Goal: Information Seeking & Learning: Learn about a topic

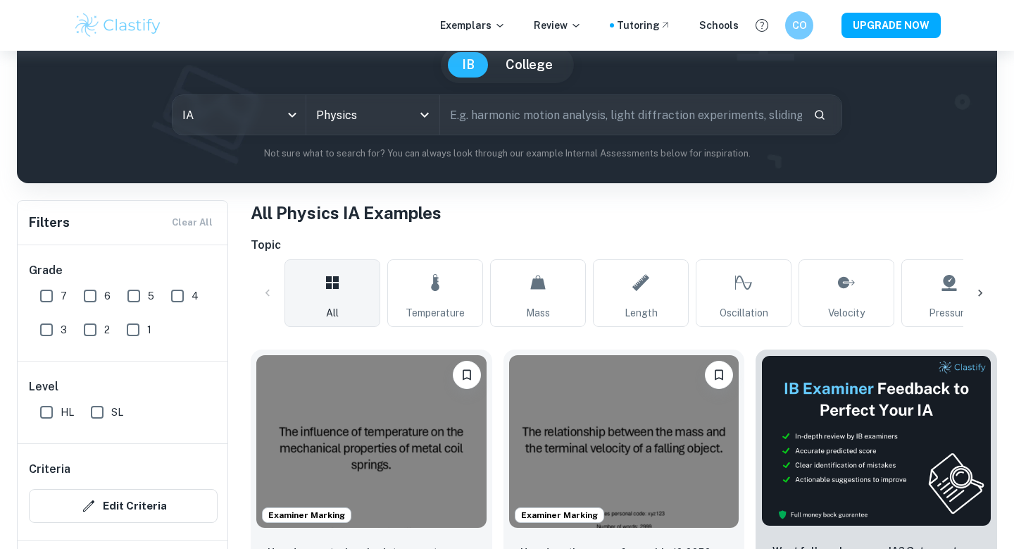
scroll to position [341, 0]
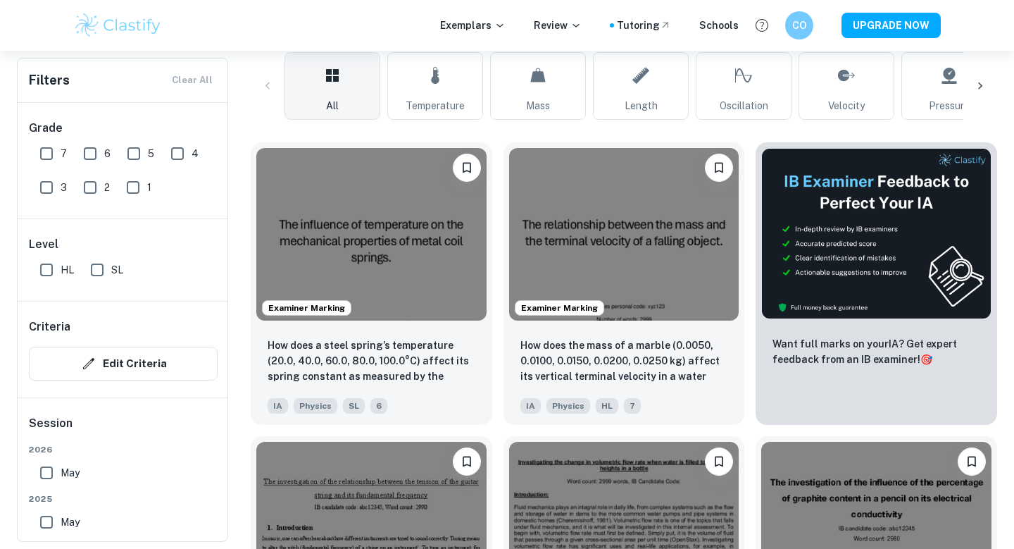
click at [719, 149] on img at bounding box center [624, 234] width 230 height 173
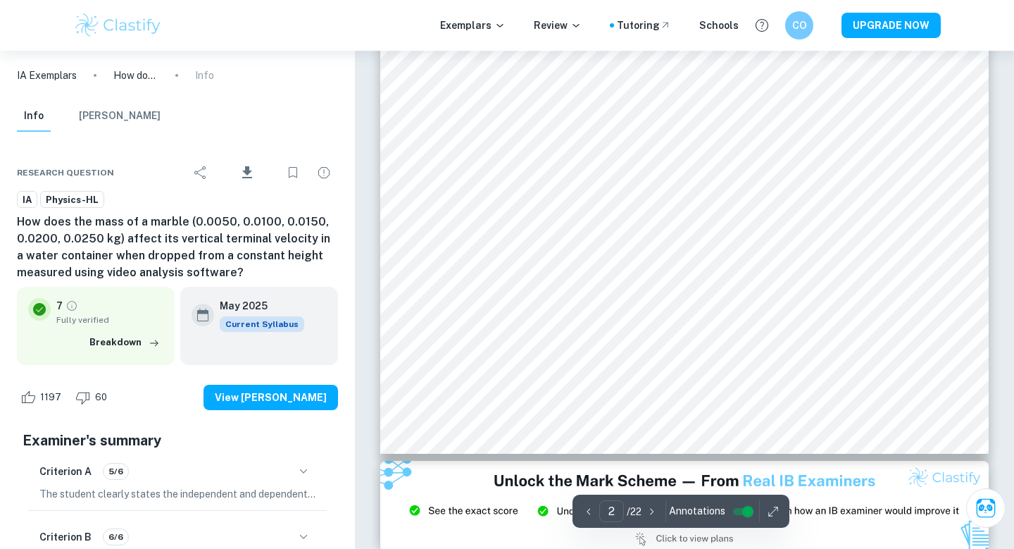
type input "1"
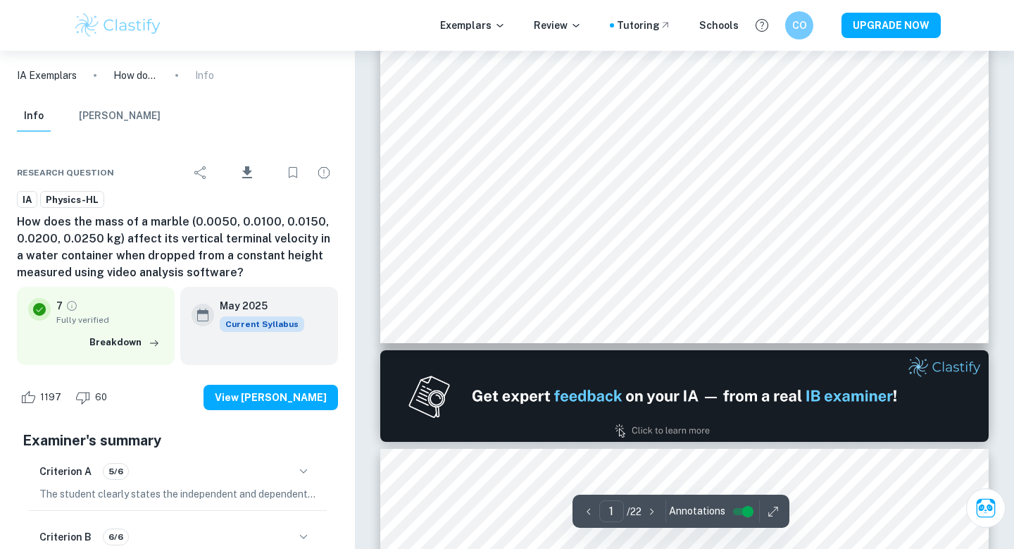
scroll to position [268, 0]
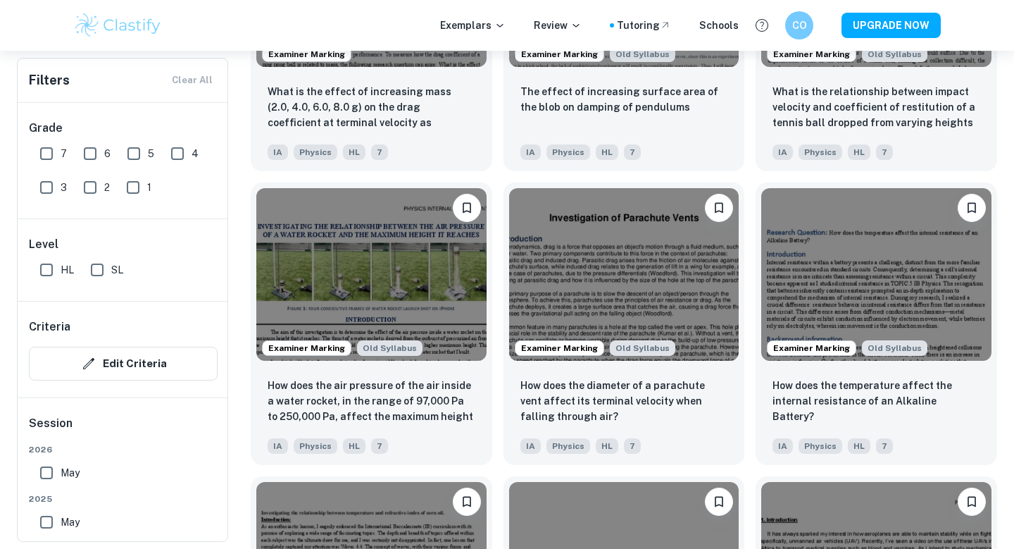
scroll to position [1477, 0]
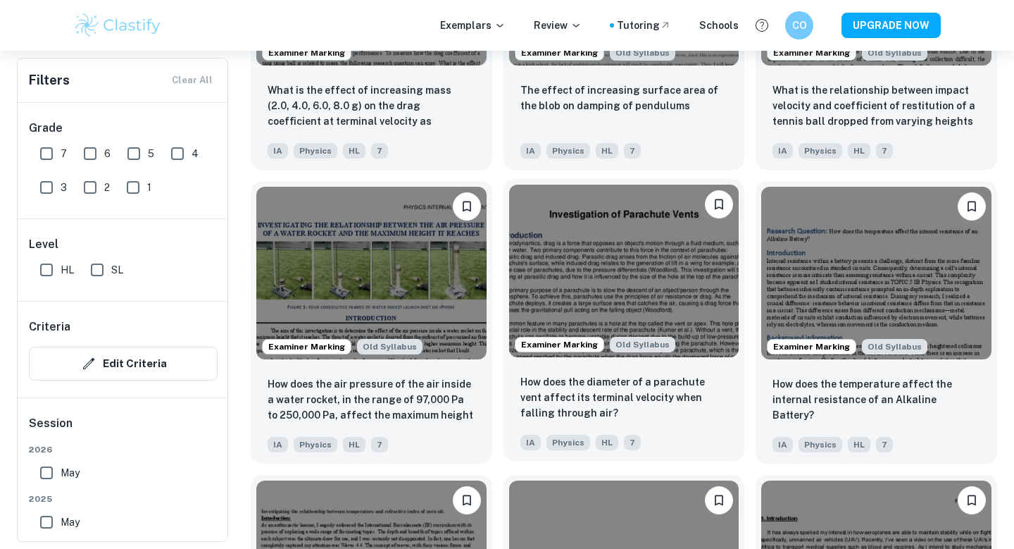
click at [597, 286] on img at bounding box center [624, 271] width 230 height 173
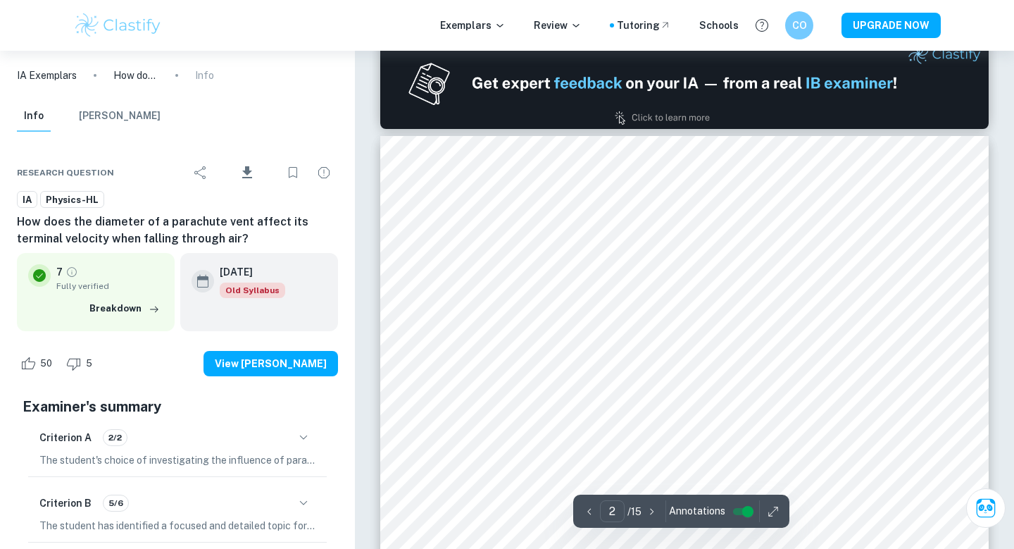
type input "1"
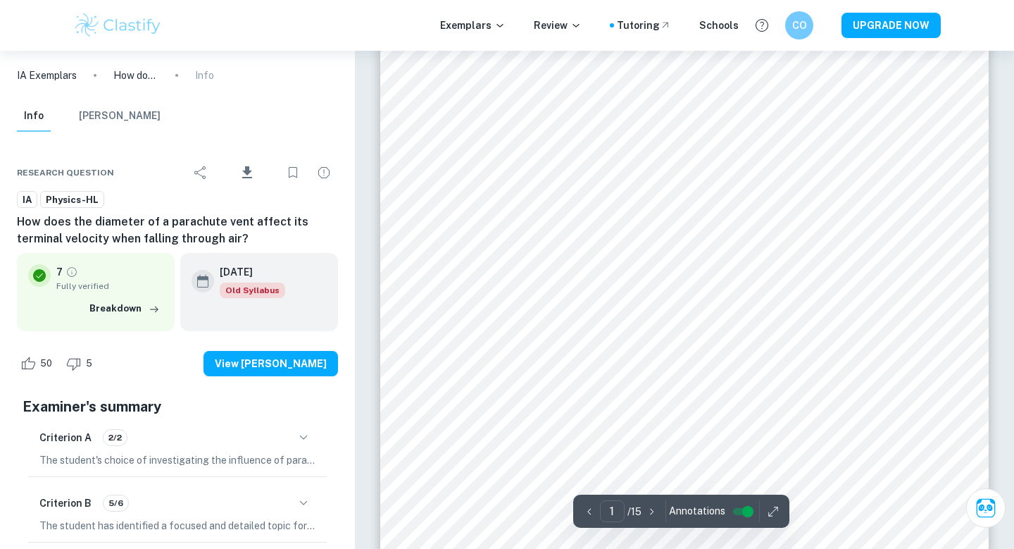
scroll to position [82, 0]
